Goal: Task Accomplishment & Management: Manage account settings

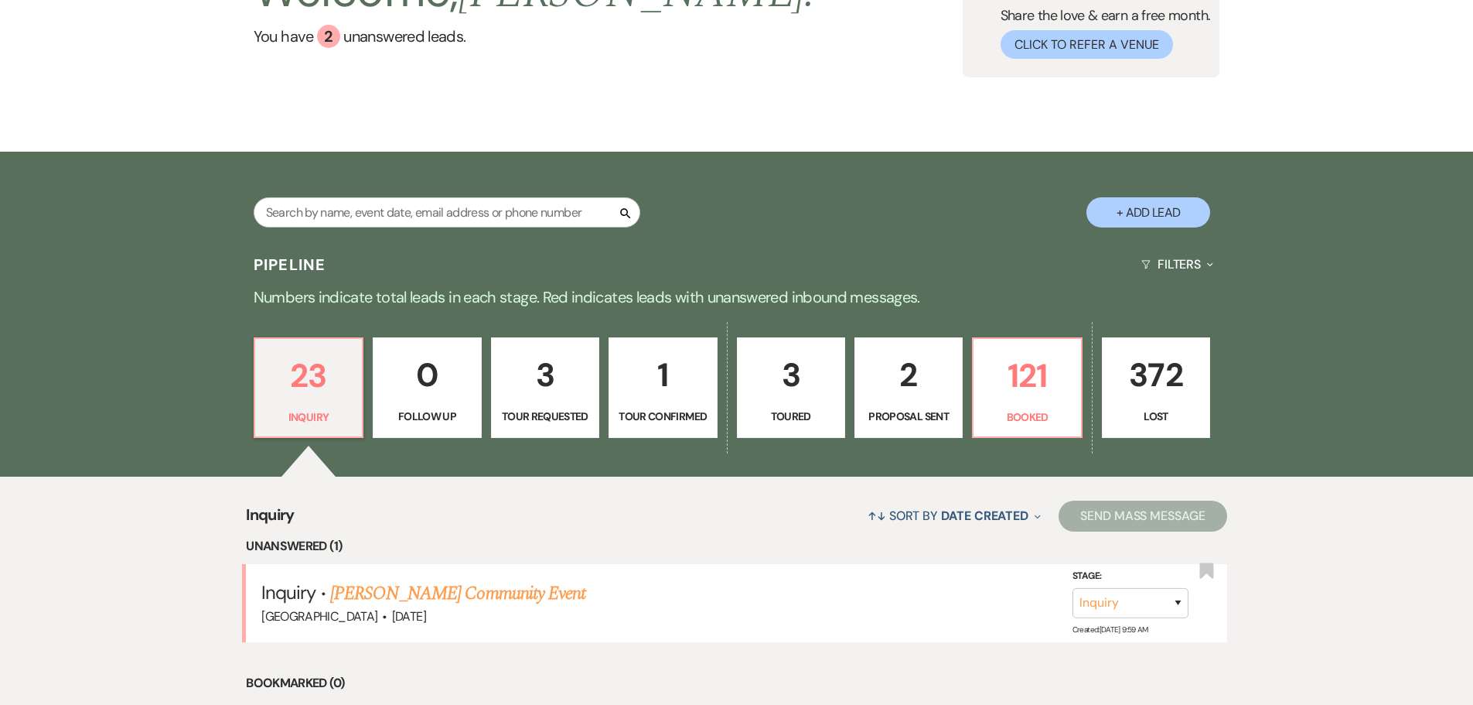
scroll to position [309, 0]
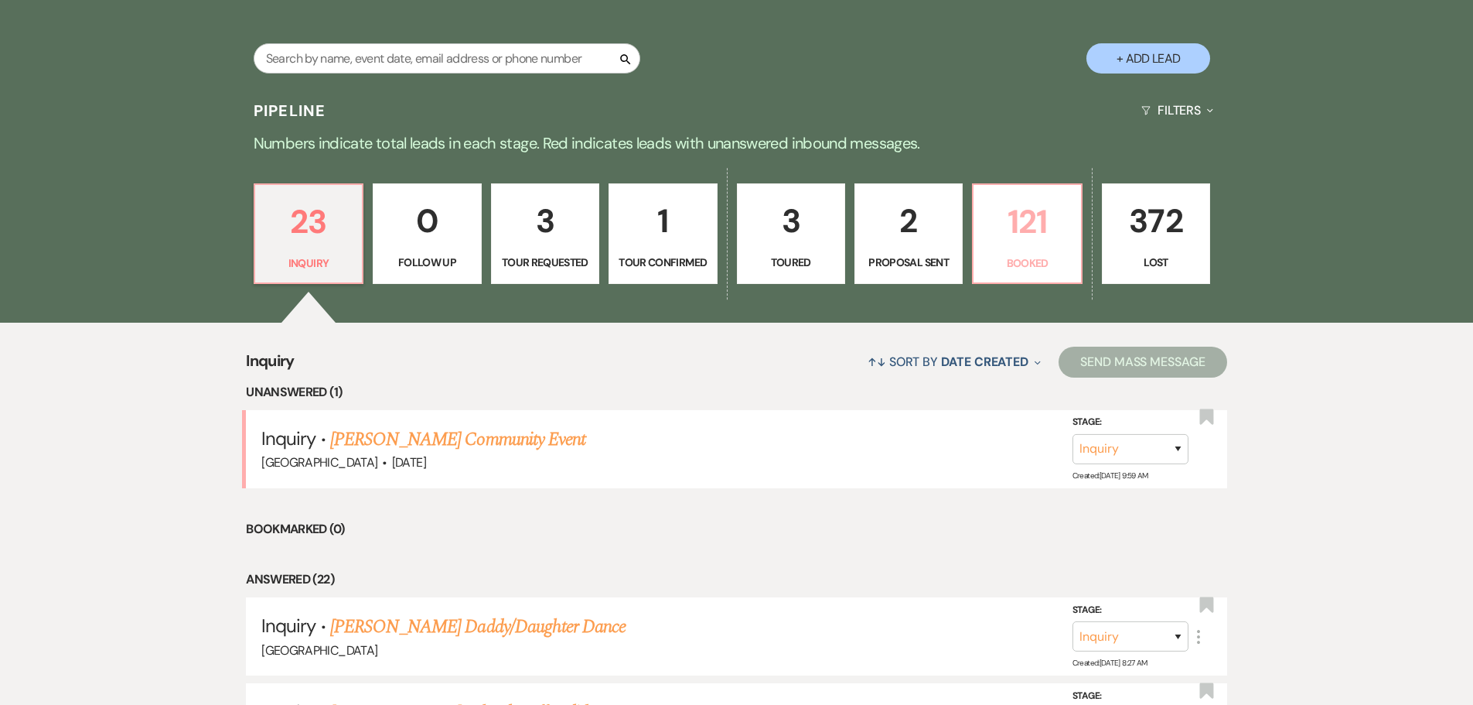
click at [1012, 224] on p "121" at bounding box center [1027, 222] width 88 height 52
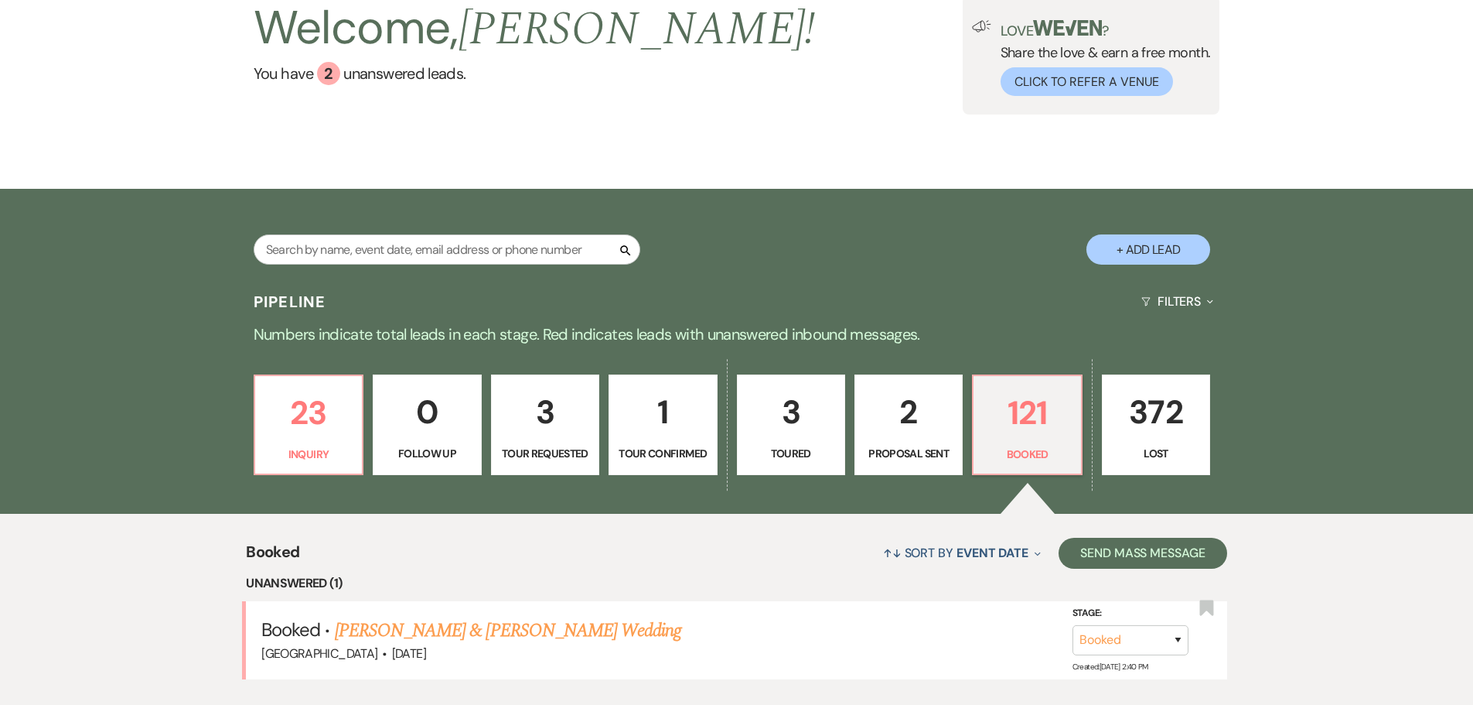
scroll to position [309, 0]
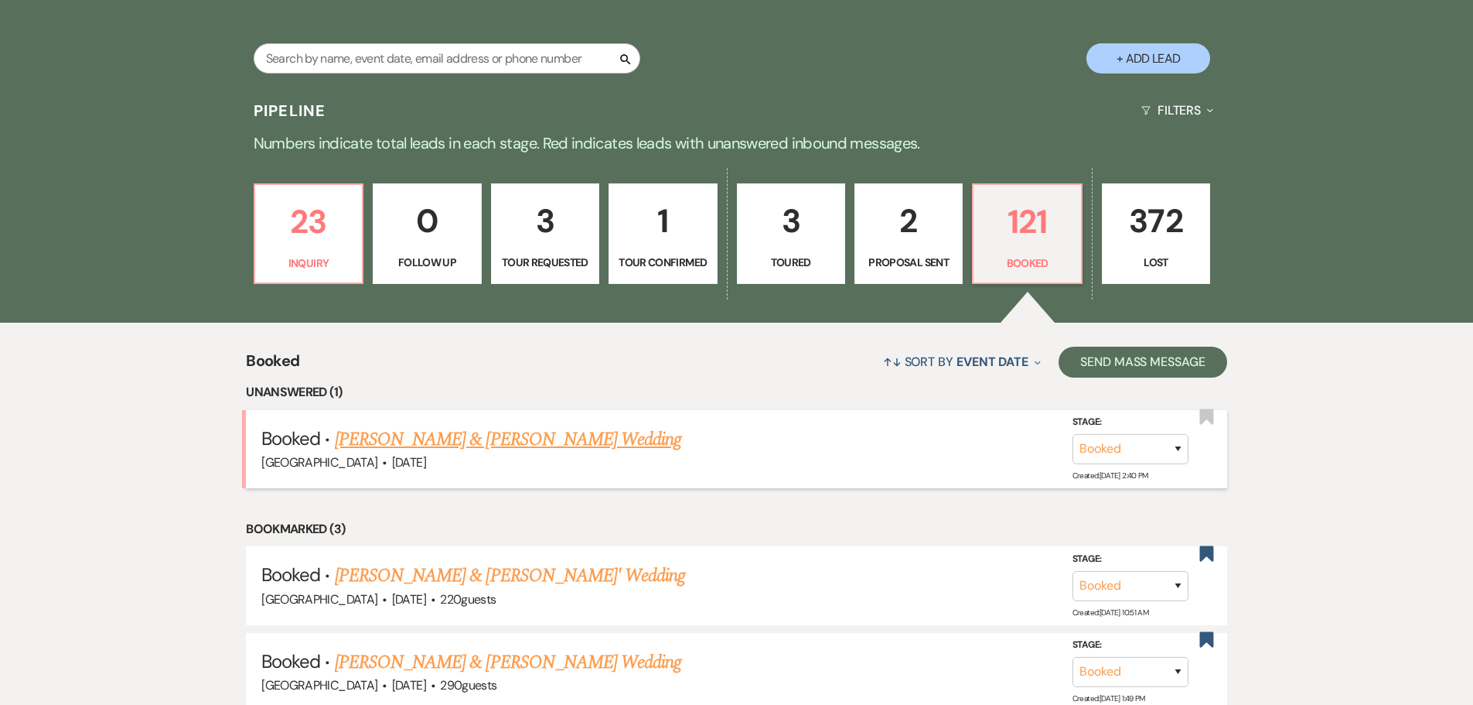
click at [473, 435] on link "[PERSON_NAME] & [PERSON_NAME] Wedding" at bounding box center [508, 439] width 347 height 28
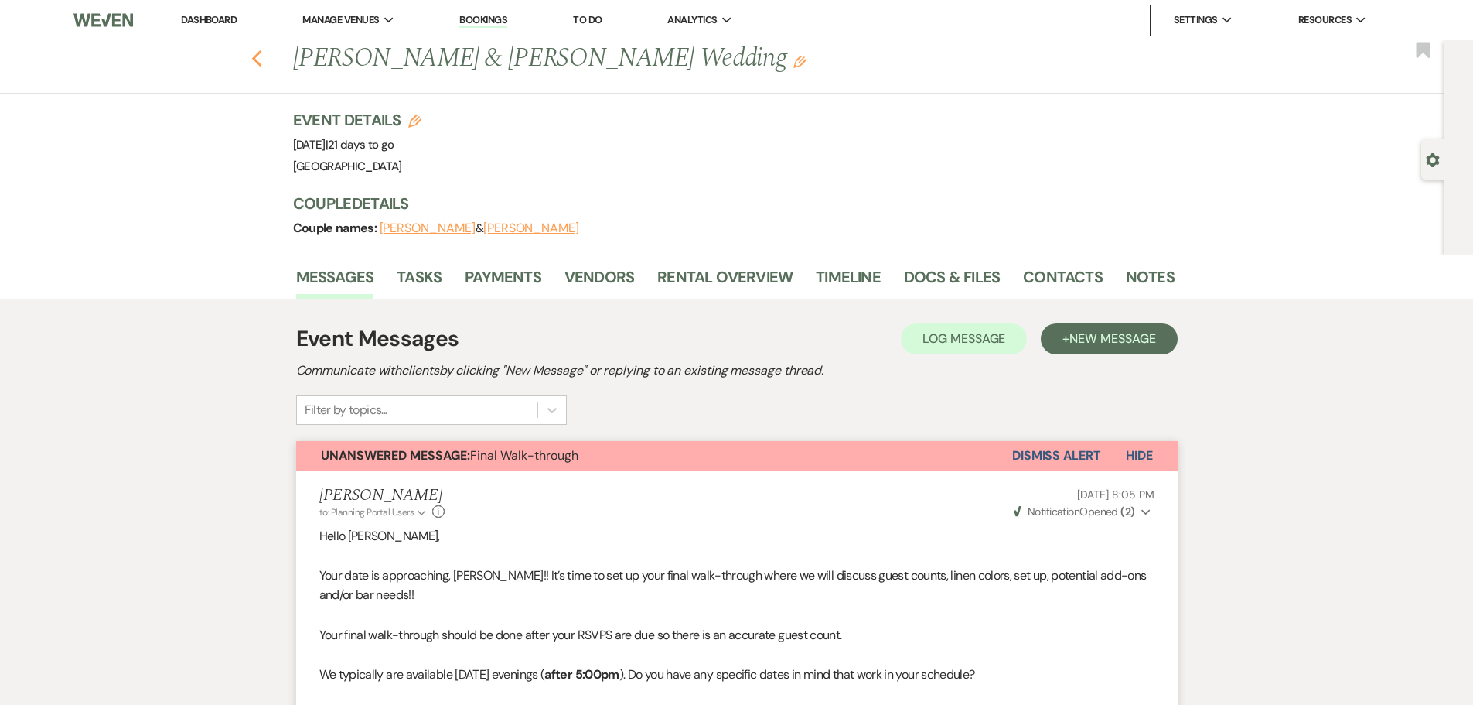
click at [261, 56] on use "button" at bounding box center [256, 58] width 10 height 17
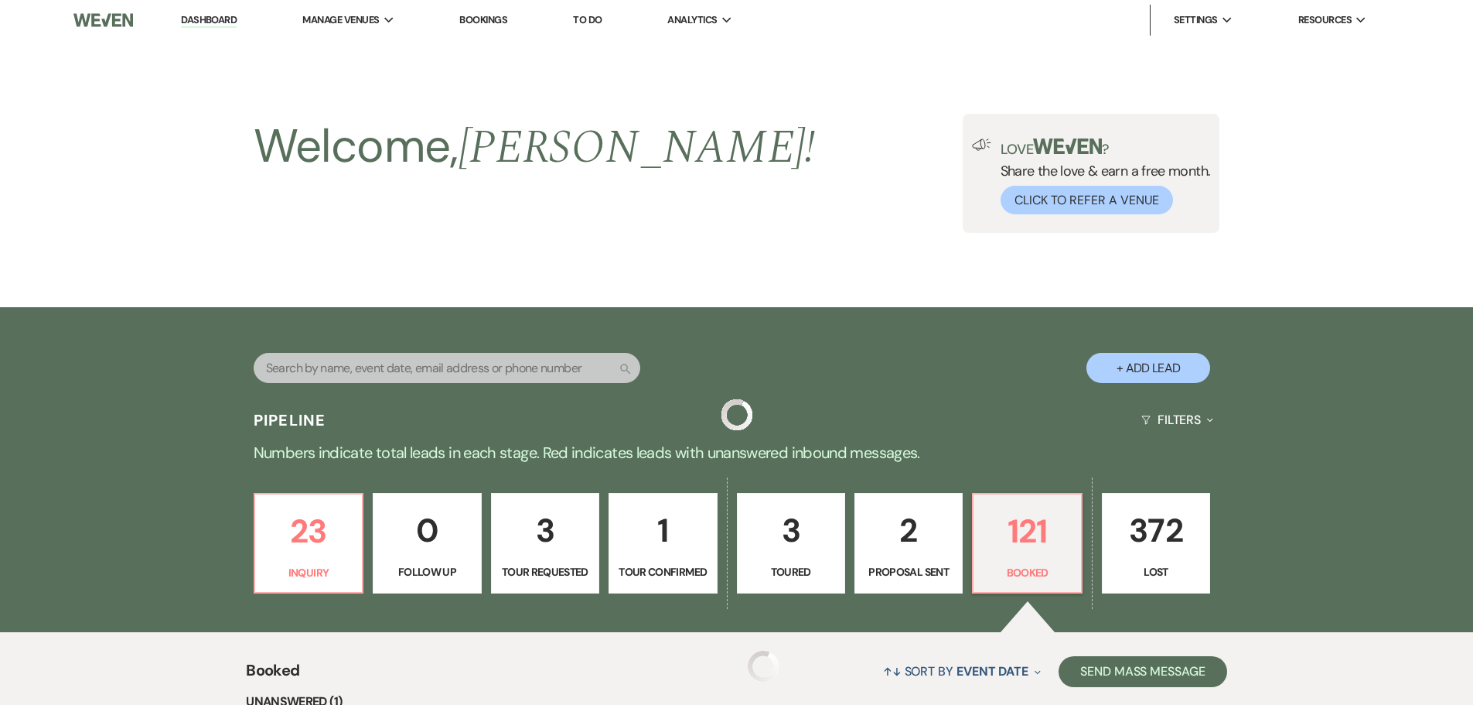
scroll to position [309, 0]
